Goal: Information Seeking & Learning: Learn about a topic

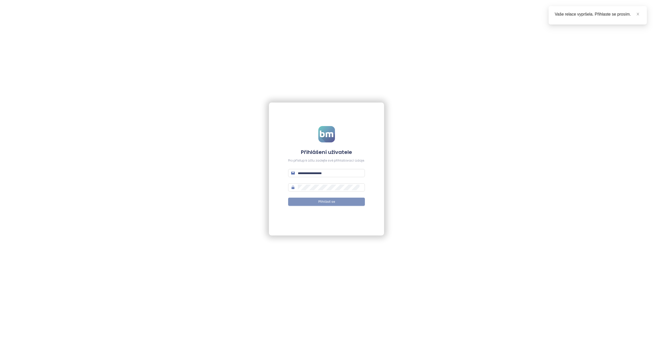
type input "**********"
click at [326, 203] on span "Přihlásit se" at bounding box center [326, 201] width 17 height 5
type input "**********"
click at [326, 203] on span "Přihlásit se" at bounding box center [326, 201] width 17 height 5
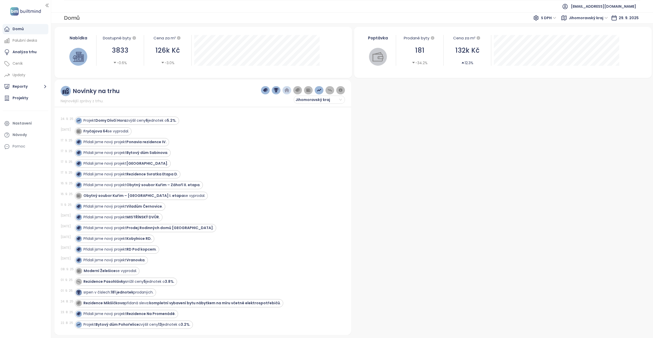
click at [19, 28] on div "Domů" at bounding box center [18, 29] width 11 height 6
click at [145, 153] on strong "Ponavia rezidence IV." at bounding box center [146, 152] width 40 height 5
click at [18, 29] on div "Domů" at bounding box center [18, 29] width 11 height 6
click at [165, 175] on strong "Rezidence Svratka Etapa D" at bounding box center [151, 174] width 51 height 5
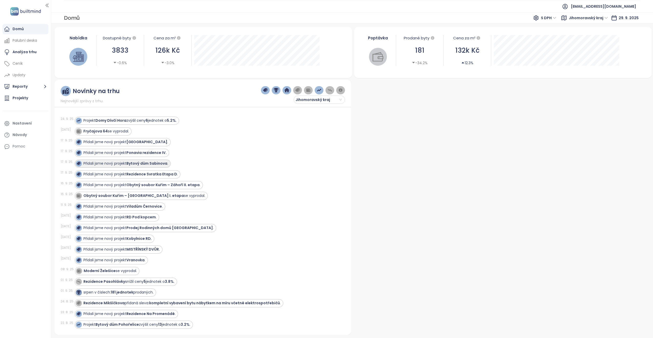
click at [157, 162] on strong "Bytový dům Sabinova" at bounding box center [146, 163] width 41 height 5
click at [169, 173] on strong "Rezidence Svratka Etapa D" at bounding box center [151, 174] width 51 height 5
click at [190, 185] on strong "Obytný soubor Kuřim – Záhoří II. etapa" at bounding box center [162, 184] width 73 height 5
click at [19, 98] on div "Projekty" at bounding box center [21, 98] width 16 height 6
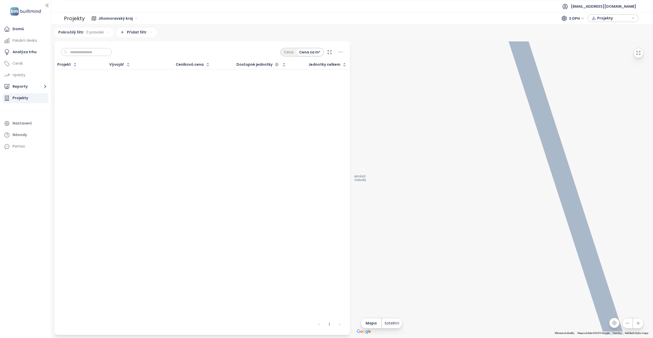
click at [77, 53] on input "text" at bounding box center [88, 52] width 41 height 8
type input "*******"
click at [97, 78] on div "Projekt Vývojář Ceníková cena Dostupné jednotky Jednotky celkem To pick up a dr…" at bounding box center [202, 189] width 296 height 258
drag, startPoint x: 98, startPoint y: 52, endPoint x: 62, endPoint y: 49, distance: 36.4
click at [62, 49] on div "*******" at bounding box center [86, 52] width 51 height 8
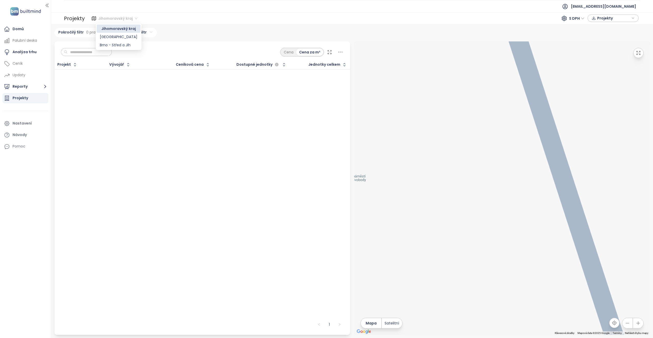
click at [134, 18] on span "Jihomoravský kraj" at bounding box center [117, 19] width 39 height 8
click at [114, 37] on div "[GEOGRAPHIC_DATA]" at bounding box center [119, 37] width 38 height 6
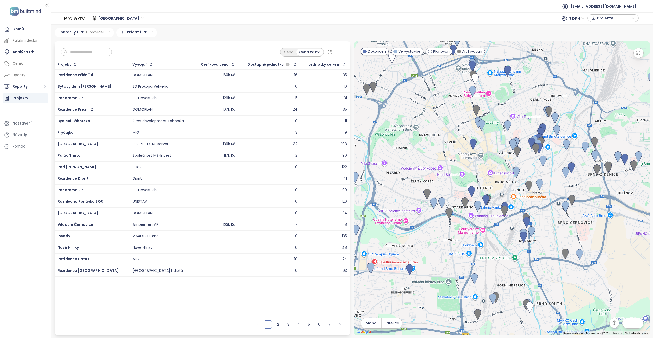
click at [471, 51] on span "Archivován" at bounding box center [472, 52] width 20 height 6
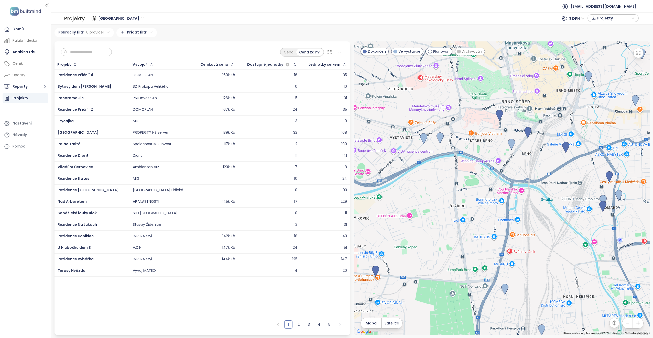
drag, startPoint x: 424, startPoint y: 190, endPoint x: 469, endPoint y: 175, distance: 47.7
click at [469, 175] on div at bounding box center [502, 188] width 296 height 294
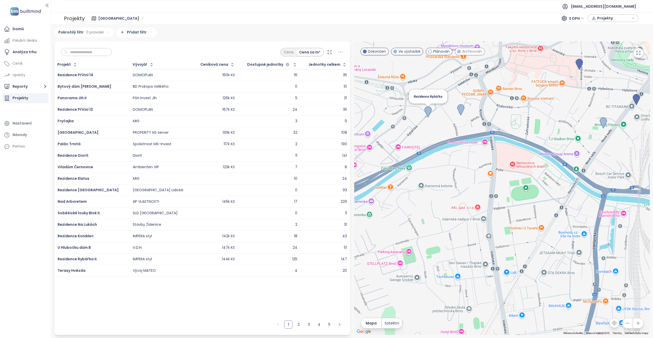
click at [428, 114] on img at bounding box center [427, 111] width 7 height 11
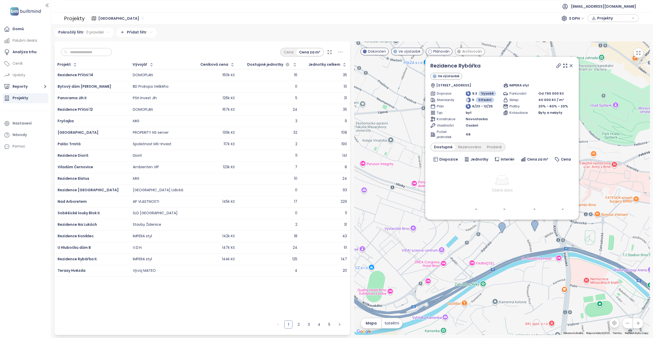
click at [538, 158] on span "Cena za m²" at bounding box center [537, 160] width 21 height 6
click at [536, 226] on img at bounding box center [534, 225] width 7 height 11
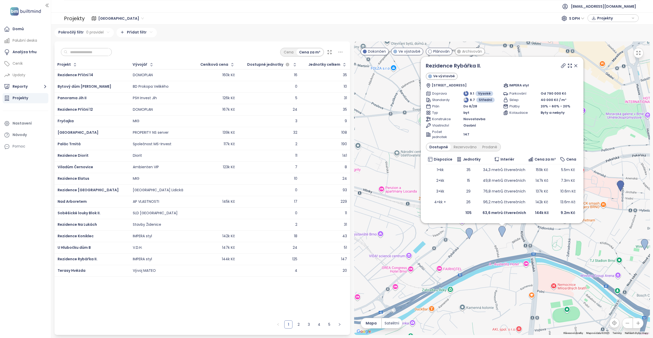
click at [574, 65] on icon at bounding box center [575, 65] width 5 height 5
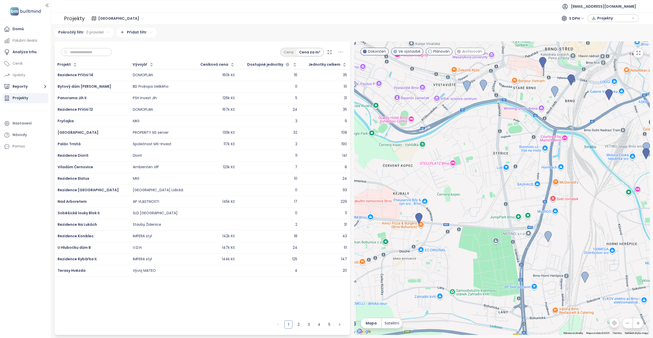
drag, startPoint x: 548, startPoint y: 274, endPoint x: 500, endPoint y: 147, distance: 136.1
click at [500, 147] on div at bounding box center [502, 188] width 296 height 294
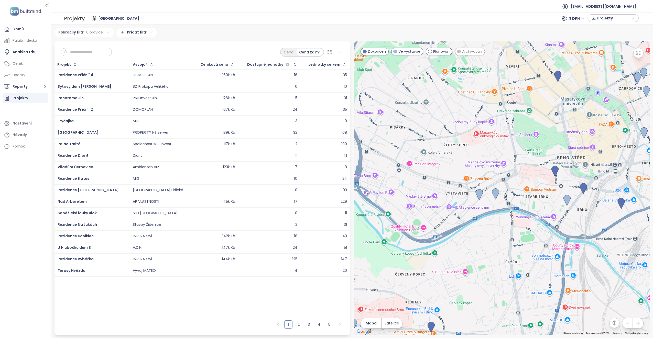
drag, startPoint x: 440, startPoint y: 142, endPoint x: 463, endPoint y: 261, distance: 121.2
click at [463, 261] on div at bounding box center [502, 188] width 296 height 294
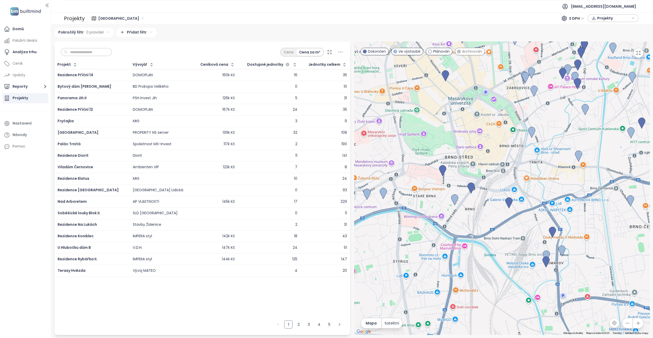
drag, startPoint x: 541, startPoint y: 241, endPoint x: 428, endPoint y: 240, distance: 112.5
click at [428, 240] on div at bounding box center [502, 188] width 296 height 294
click at [443, 171] on img at bounding box center [442, 170] width 7 height 11
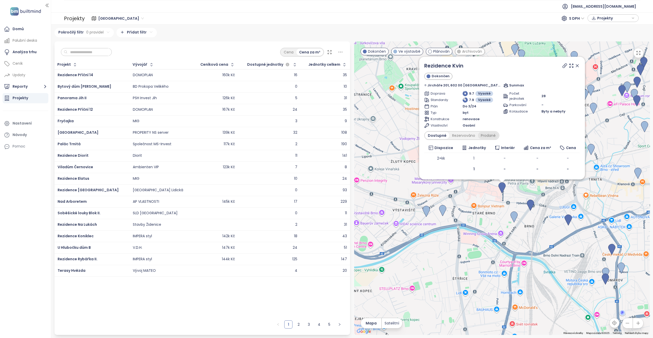
click at [497, 134] on div "Prodané" at bounding box center [488, 135] width 20 height 7
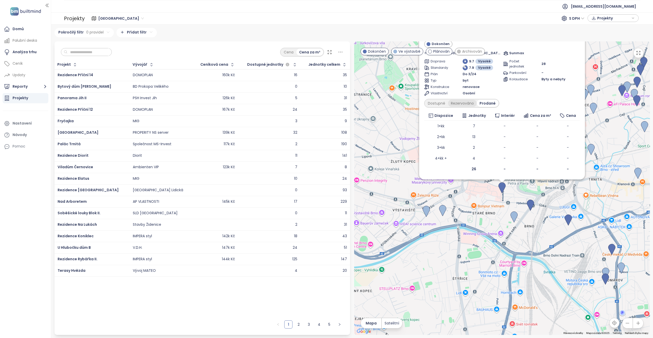
click at [471, 103] on div "Rezervováno" at bounding box center [462, 103] width 29 height 7
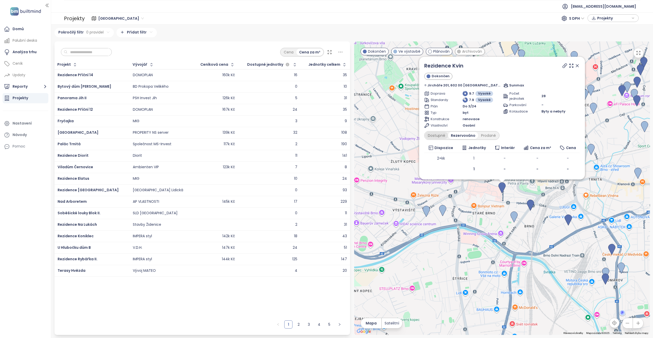
click at [444, 135] on div "Dostupné" at bounding box center [436, 135] width 23 height 7
click at [576, 66] on icon at bounding box center [577, 65] width 3 height 3
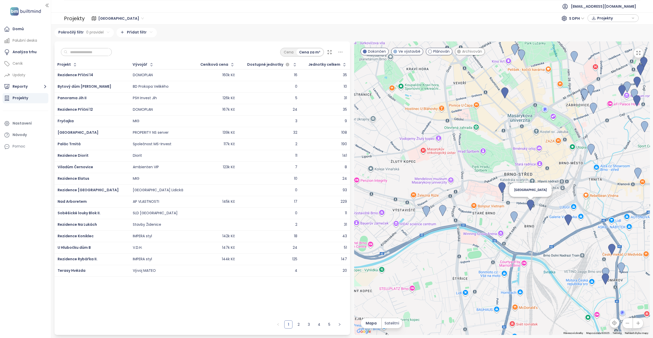
click at [530, 205] on img at bounding box center [530, 205] width 7 height 11
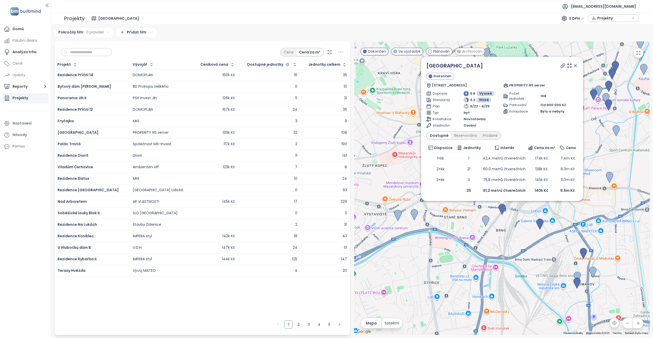
click at [574, 65] on icon at bounding box center [575, 65] width 3 height 3
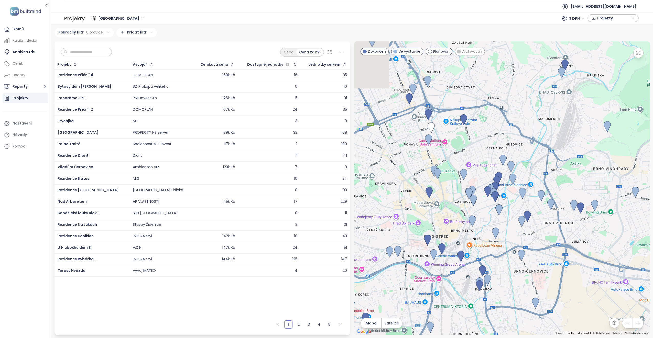
drag, startPoint x: 482, startPoint y: 95, endPoint x: 449, endPoint y: 195, distance: 104.8
click at [449, 195] on div at bounding box center [502, 188] width 296 height 294
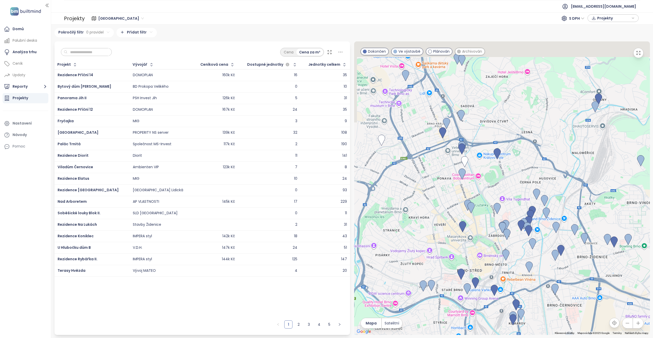
drag, startPoint x: 456, startPoint y: 154, endPoint x: 495, endPoint y: 188, distance: 51.4
click at [495, 188] on div at bounding box center [502, 188] width 296 height 294
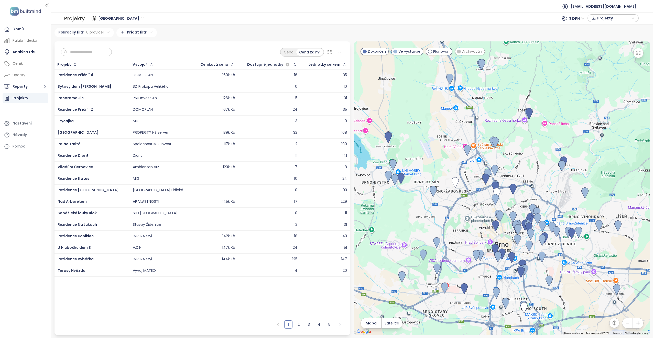
click at [440, 52] on span "Plánován" at bounding box center [441, 52] width 16 height 6
click at [374, 51] on span "Dokončen" at bounding box center [377, 52] width 18 height 6
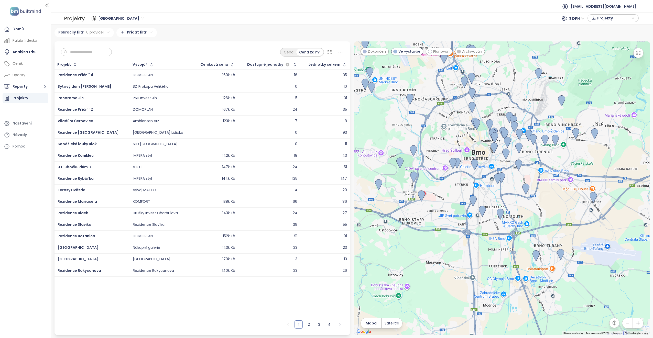
drag, startPoint x: 505, startPoint y: 221, endPoint x: 496, endPoint y: 156, distance: 66.1
click at [496, 156] on div at bounding box center [502, 188] width 296 height 294
click at [439, 51] on span "Plánován" at bounding box center [441, 52] width 16 height 6
click at [472, 99] on img at bounding box center [473, 102] width 7 height 11
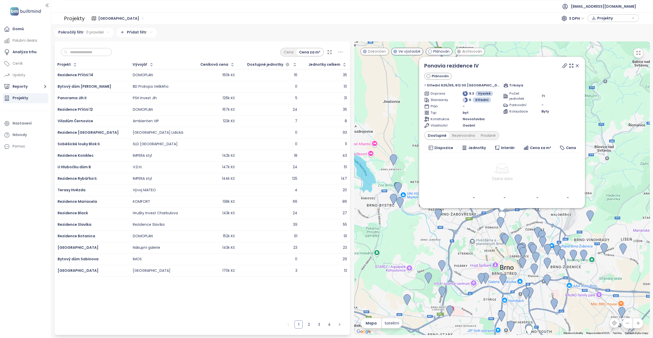
click at [574, 64] on icon at bounding box center [576, 65] width 5 height 5
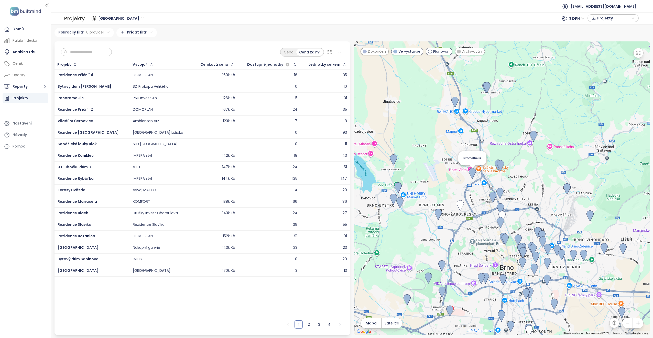
click at [472, 171] on img at bounding box center [472, 173] width 7 height 11
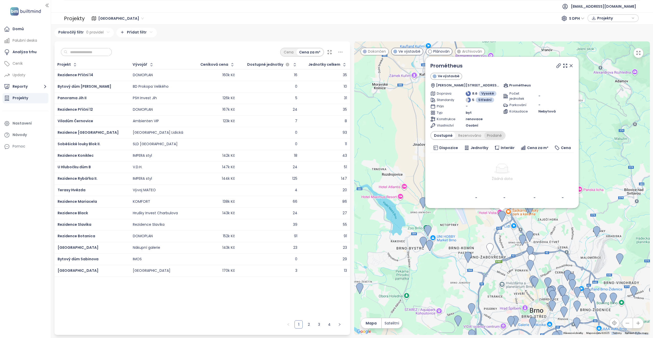
click at [491, 134] on div "Prodané" at bounding box center [494, 135] width 20 height 7
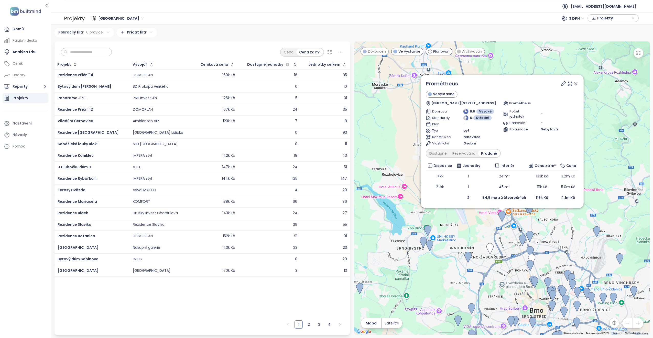
click at [575, 82] on icon at bounding box center [575, 83] width 5 height 5
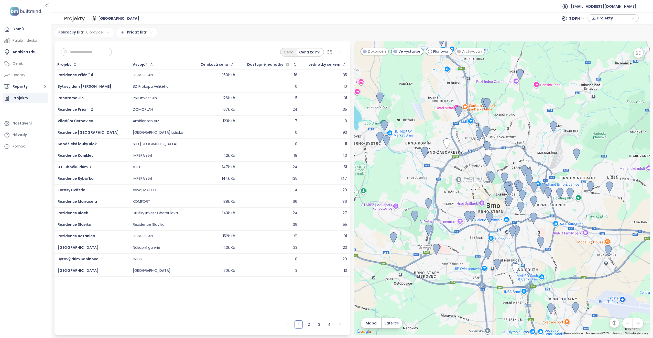
drag, startPoint x: 561, startPoint y: 248, endPoint x: 532, endPoint y: 169, distance: 84.0
click at [532, 169] on div at bounding box center [502, 188] width 296 height 294
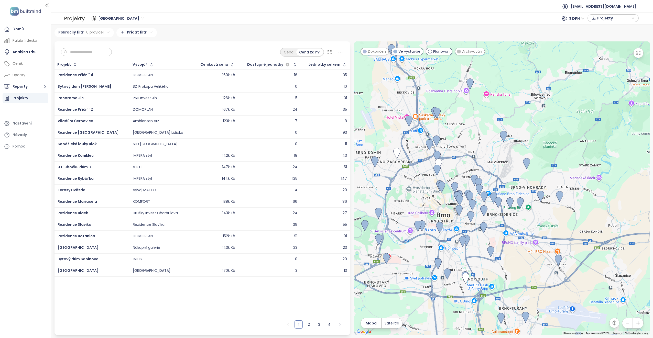
drag, startPoint x: 585, startPoint y: 242, endPoint x: 535, endPoint y: 262, distance: 54.2
click at [535, 262] on div at bounding box center [502, 188] width 296 height 294
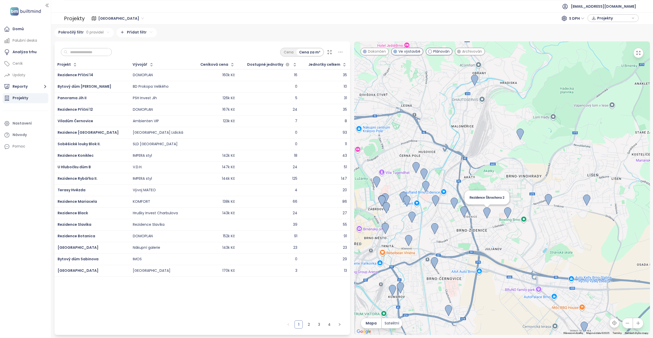
click at [485, 212] on img at bounding box center [486, 212] width 7 height 11
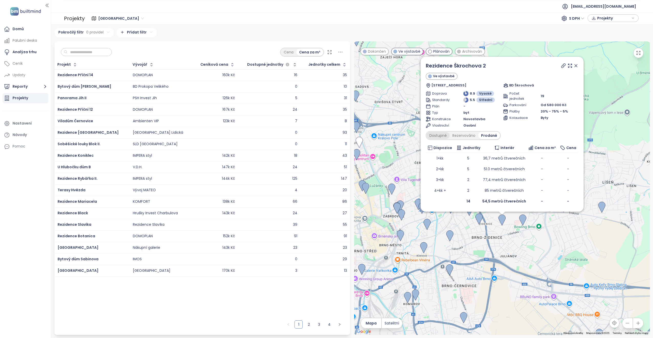
click at [441, 134] on div "Dostupné" at bounding box center [437, 135] width 23 height 7
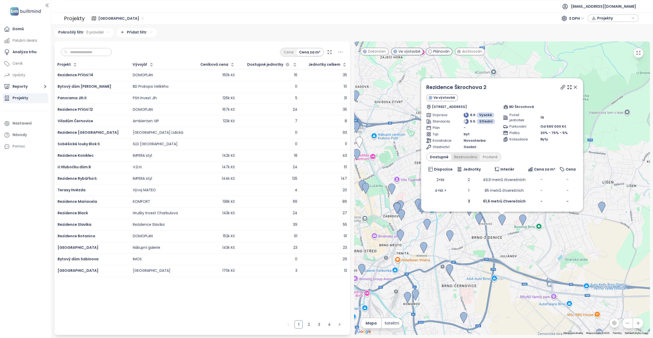
click at [463, 157] on div "Rezervováno" at bounding box center [465, 156] width 29 height 7
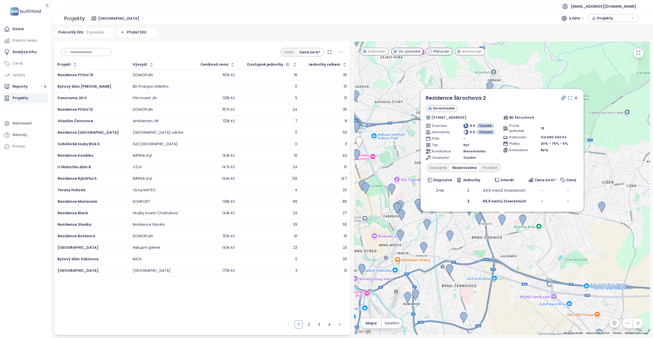
drag, startPoint x: 572, startPoint y: 95, endPoint x: 570, endPoint y: 98, distance: 3.9
click at [571, 95] on div at bounding box center [569, 98] width 18 height 8
click at [574, 98] on icon at bounding box center [575, 98] width 3 height 3
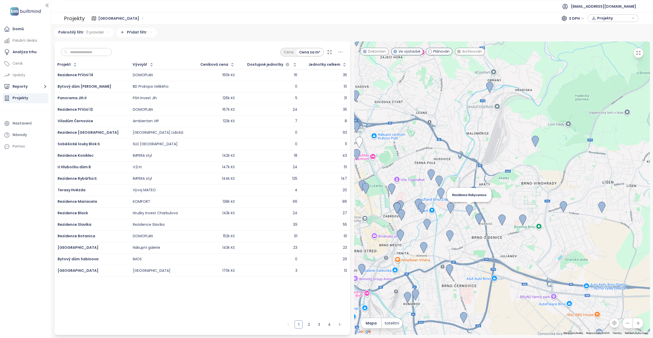
click at [469, 208] on img at bounding box center [468, 210] width 7 height 11
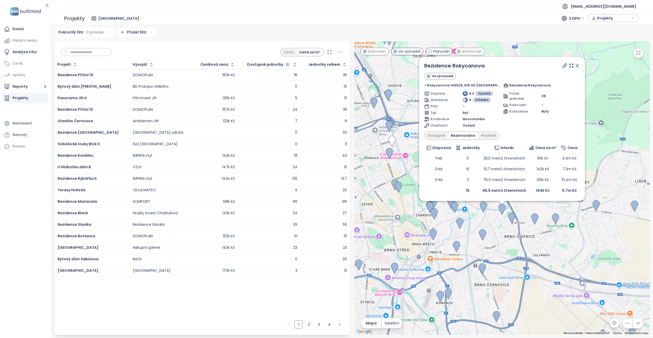
click at [574, 66] on icon at bounding box center [576, 65] width 5 height 5
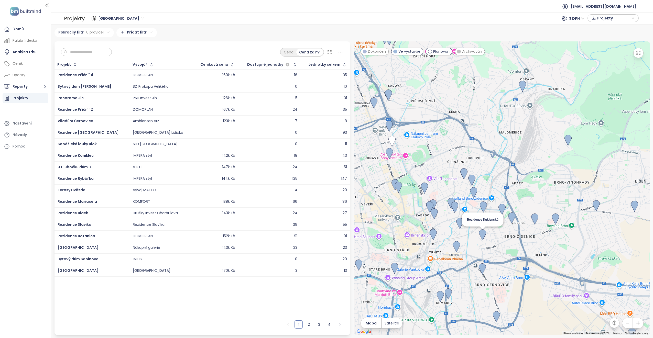
click at [484, 234] on img at bounding box center [482, 234] width 7 height 11
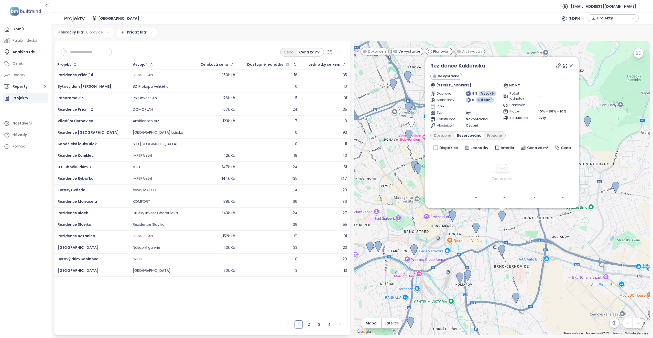
click at [570, 65] on icon at bounding box center [570, 65] width 5 height 5
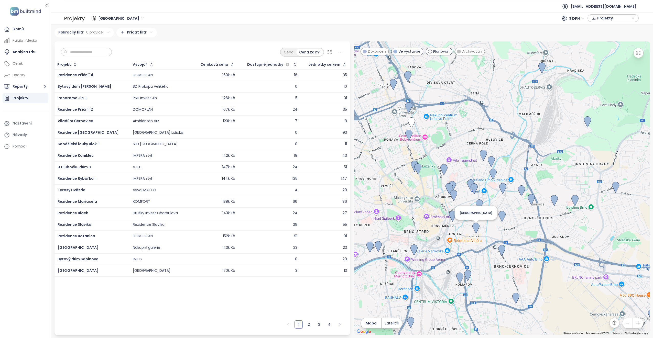
click at [476, 228] on img at bounding box center [475, 228] width 7 height 11
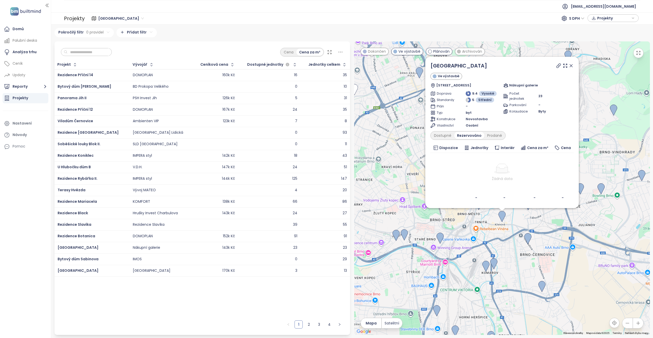
click at [571, 66] on icon at bounding box center [571, 65] width 3 height 3
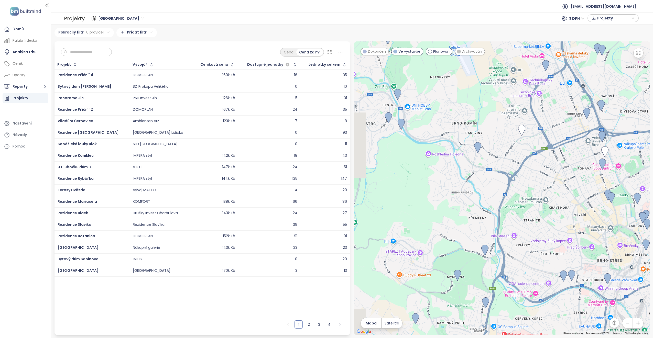
drag, startPoint x: 417, startPoint y: 202, endPoint x: 586, endPoint y: 228, distance: 170.8
click at [586, 228] on div at bounding box center [502, 188] width 296 height 294
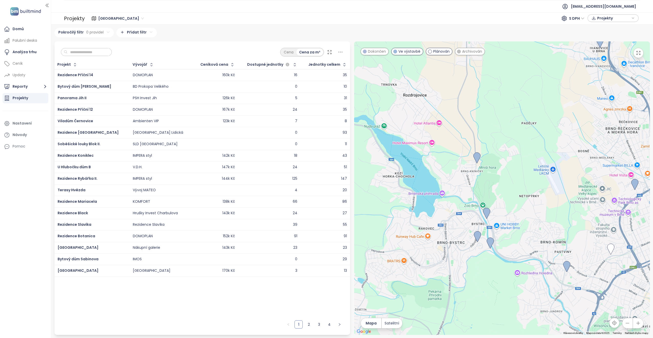
drag, startPoint x: 405, startPoint y: 183, endPoint x: 495, endPoint y: 304, distance: 150.9
click at [495, 304] on div at bounding box center [502, 188] width 296 height 294
click at [489, 240] on img at bounding box center [489, 243] width 7 height 11
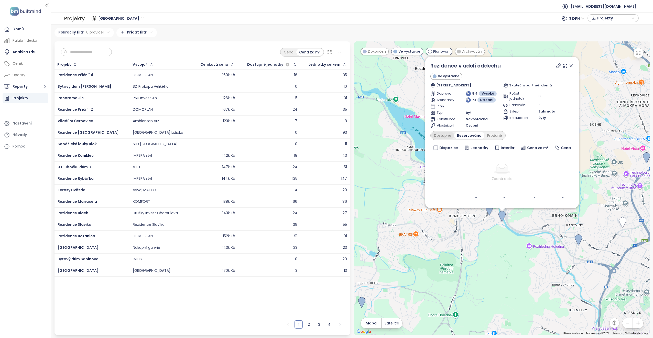
click at [441, 134] on div "Dostupné" at bounding box center [442, 135] width 23 height 7
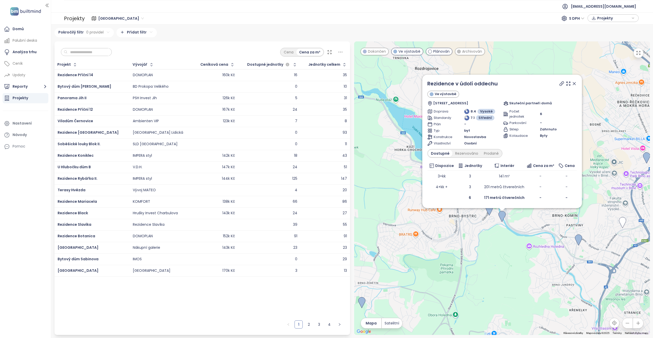
click at [571, 85] on icon at bounding box center [573, 83] width 5 height 5
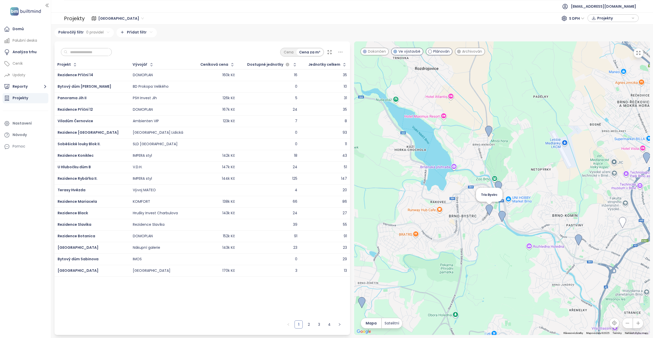
click at [489, 209] on img at bounding box center [488, 210] width 7 height 11
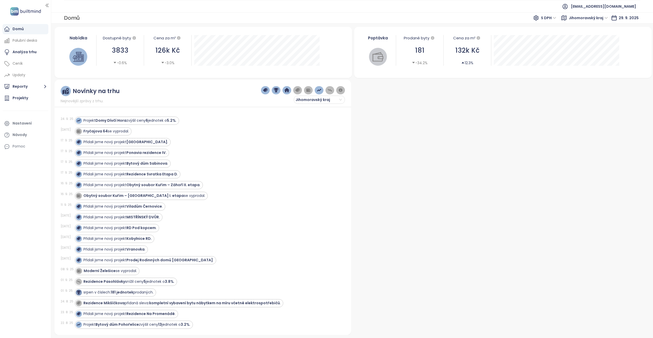
click at [20, 27] on div "Domů" at bounding box center [18, 29] width 11 height 6
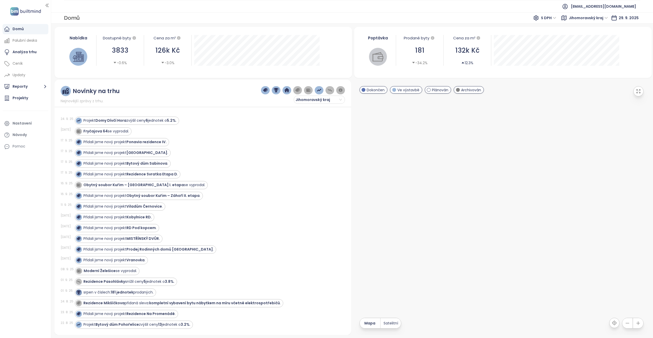
click at [77, 58] on img at bounding box center [78, 56] width 11 height 11
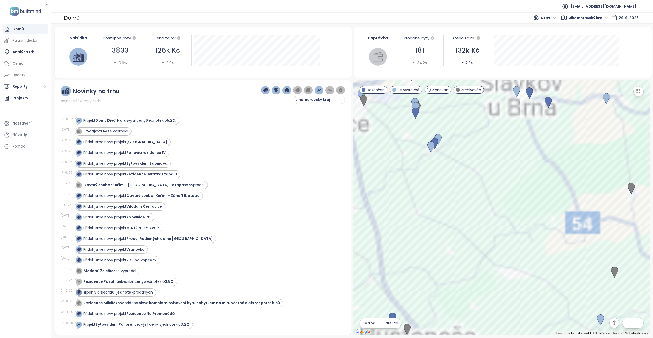
click at [17, 28] on div "Domů" at bounding box center [18, 29] width 11 height 6
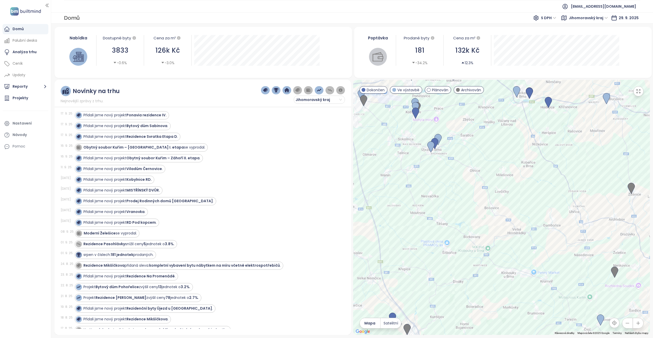
scroll to position [102, 0]
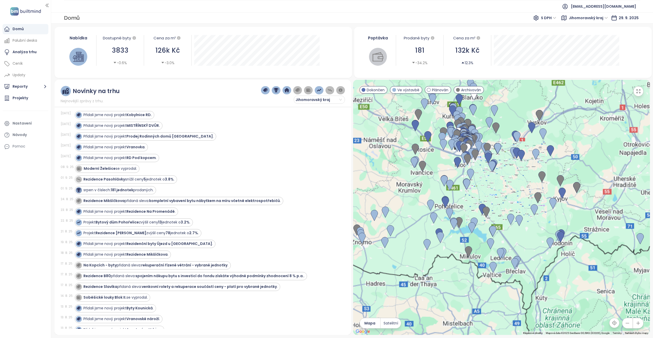
click at [454, 246] on div at bounding box center [501, 207] width 297 height 255
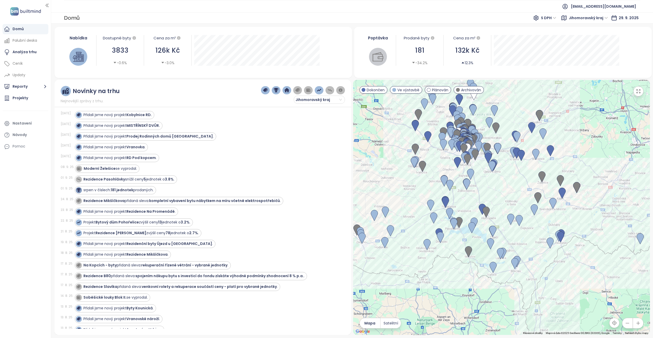
click at [102, 18] on div "Domů S DPH Jihomoravský kraj [DATE]" at bounding box center [352, 17] width 602 height 11
click at [133, 39] on icon "button" at bounding box center [134, 38] width 4 height 4
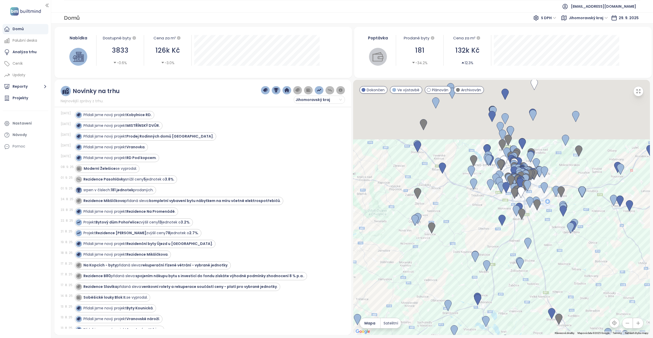
drag, startPoint x: 533, startPoint y: 152, endPoint x: 523, endPoint y: 245, distance: 93.4
click at [523, 245] on div at bounding box center [501, 207] width 297 height 255
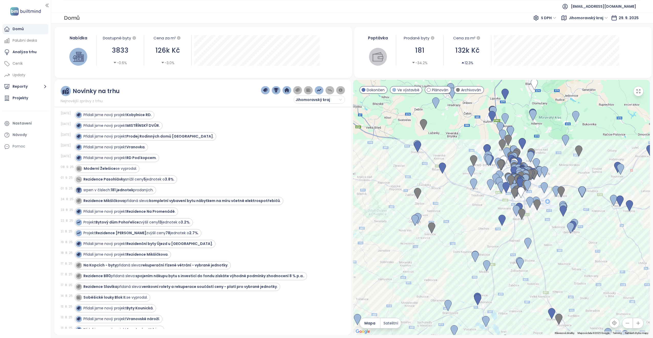
click at [458, 91] on span at bounding box center [458, 90] width 4 height 4
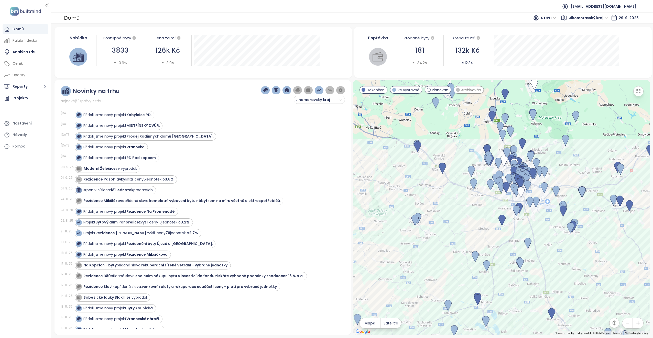
click at [426, 89] on div "Plánován" at bounding box center [438, 89] width 27 height 7
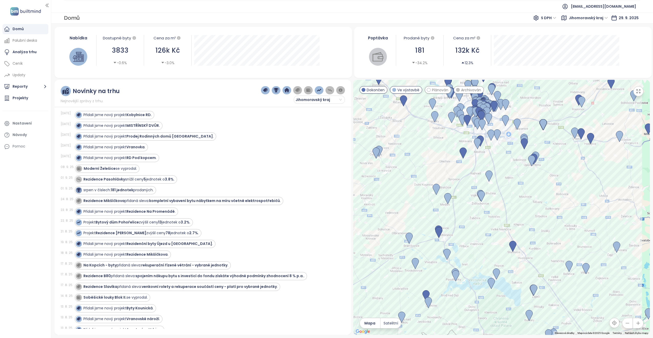
drag, startPoint x: 518, startPoint y: 231, endPoint x: 476, endPoint y: 159, distance: 83.2
click at [476, 159] on div at bounding box center [501, 207] width 297 height 255
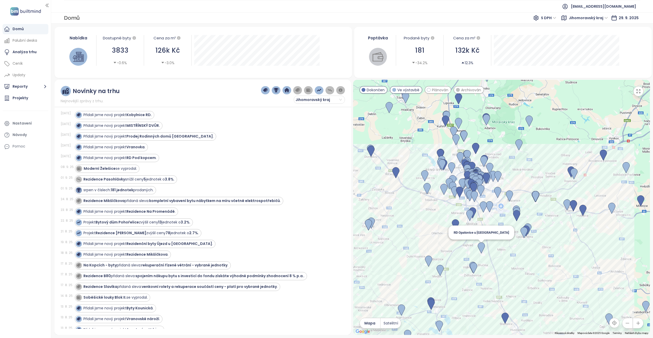
drag, startPoint x: 490, startPoint y: 173, endPoint x: 482, endPoint y: 248, distance: 75.8
click at [482, 248] on img at bounding box center [481, 247] width 7 height 11
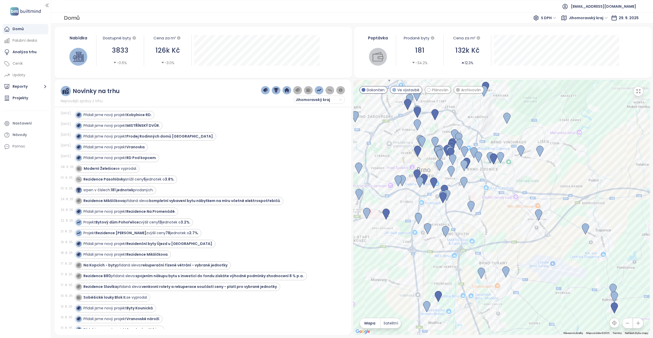
drag, startPoint x: 444, startPoint y: 213, endPoint x: 453, endPoint y: 256, distance: 44.4
click at [453, 256] on div at bounding box center [501, 207] width 297 height 255
click at [427, 227] on img at bounding box center [427, 228] width 7 height 11
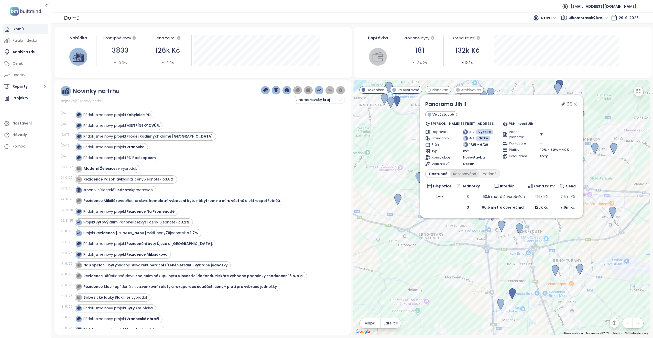
click at [463, 172] on div "Rezervováno" at bounding box center [464, 173] width 29 height 7
click at [573, 104] on icon at bounding box center [574, 104] width 3 height 3
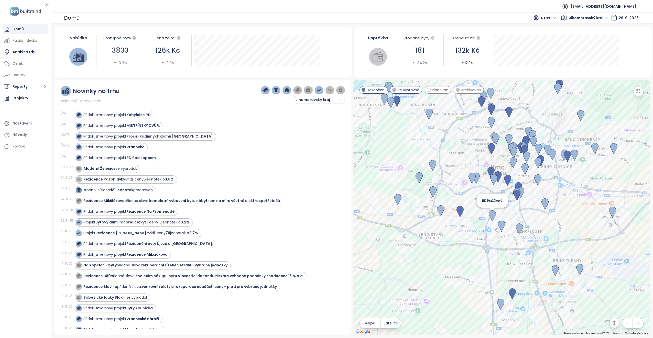
click at [491, 215] on img at bounding box center [492, 215] width 7 height 11
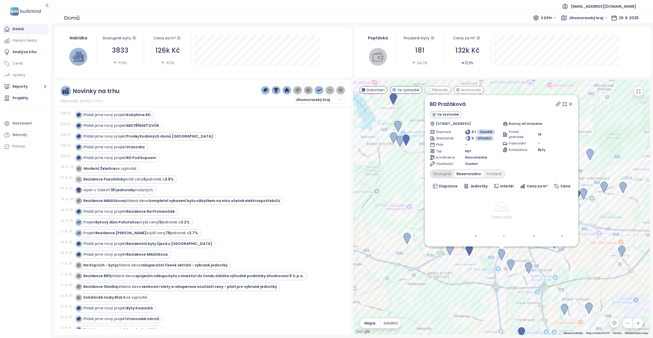
click at [439, 173] on div "Dostupné" at bounding box center [441, 173] width 23 height 7
click at [494, 173] on div "Prodané" at bounding box center [493, 173] width 20 height 7
click at [456, 170] on div "Dostupné Rezervováno Prodané" at bounding box center [467, 174] width 75 height 9
click at [465, 172] on div "Rezervováno" at bounding box center [467, 173] width 29 height 7
click at [570, 102] on icon at bounding box center [570, 104] width 5 height 5
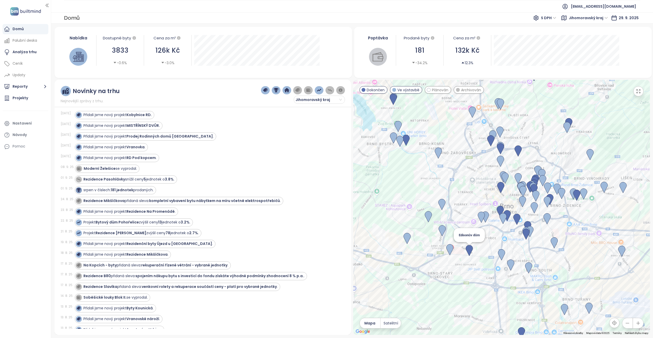
click at [470, 248] on img at bounding box center [468, 250] width 7 height 11
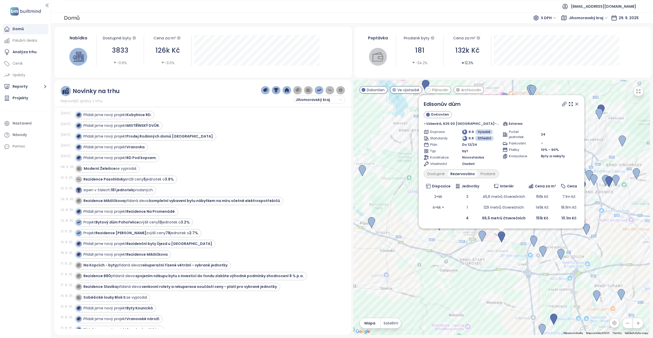
click at [574, 102] on icon at bounding box center [576, 104] width 5 height 5
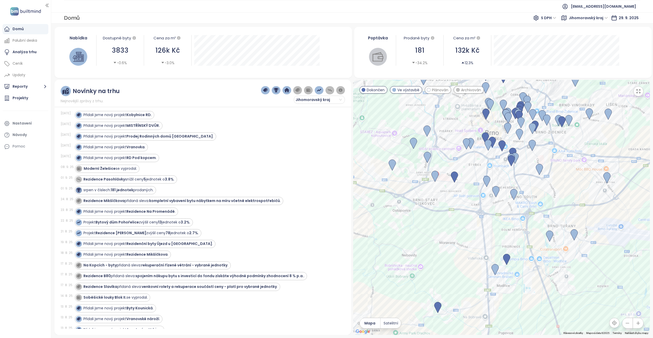
drag, startPoint x: 551, startPoint y: 247, endPoint x: 504, endPoint y: 186, distance: 76.7
click at [504, 186] on div at bounding box center [501, 207] width 297 height 255
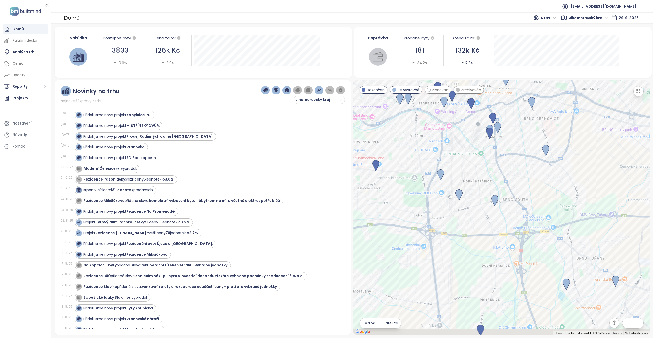
drag, startPoint x: 498, startPoint y: 251, endPoint x: 508, endPoint y: 172, distance: 80.1
click at [507, 169] on div at bounding box center [501, 207] width 297 height 255
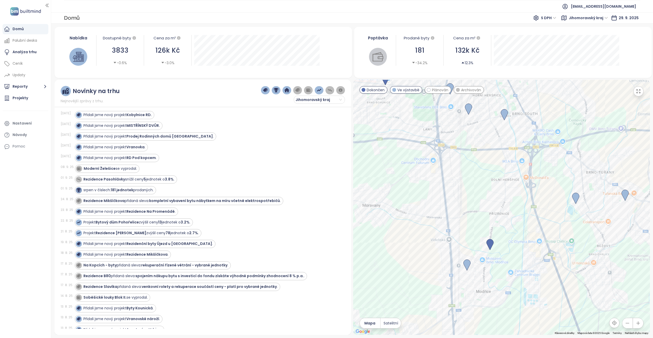
drag, startPoint x: 518, startPoint y: 249, endPoint x: 519, endPoint y: 246, distance: 2.9
click at [519, 246] on div at bounding box center [501, 207] width 297 height 255
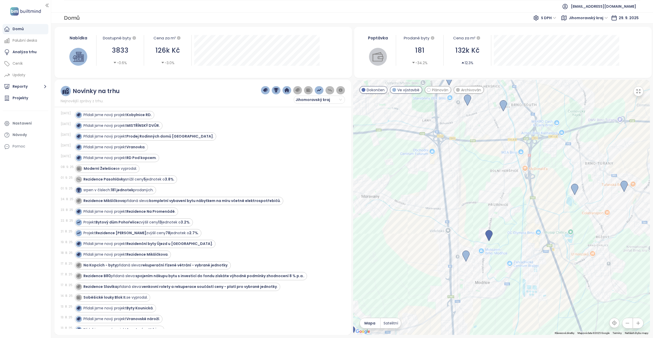
drag, startPoint x: 513, startPoint y: 203, endPoint x: 512, endPoint y: 195, distance: 8.1
click at [512, 191] on div at bounding box center [501, 207] width 297 height 255
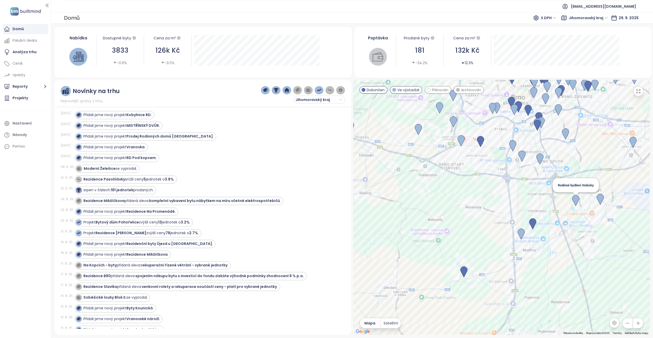
click at [577, 198] on img at bounding box center [575, 200] width 7 height 11
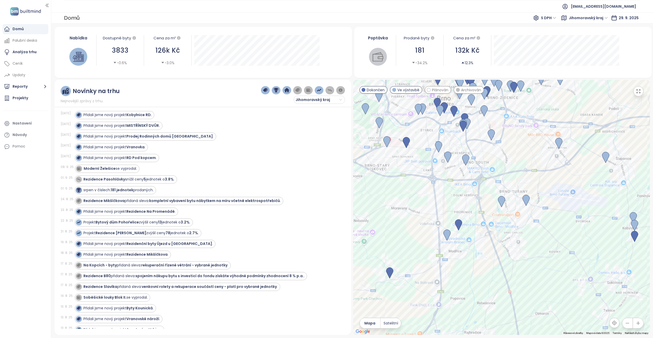
click at [502, 198] on img at bounding box center [501, 201] width 7 height 11
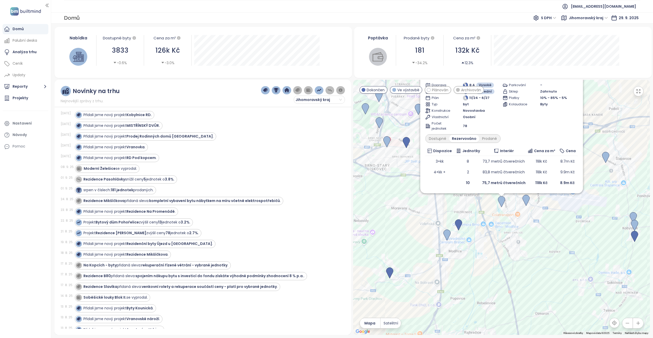
click at [501, 200] on img at bounding box center [501, 201] width 7 height 11
click at [528, 197] on img at bounding box center [525, 200] width 7 height 11
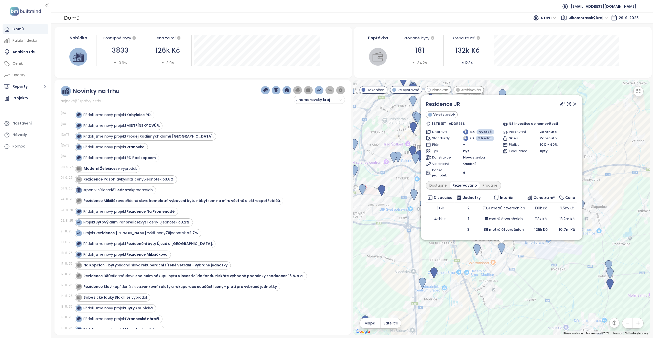
click at [572, 104] on icon at bounding box center [574, 104] width 5 height 5
